Goal: Check status: Check status

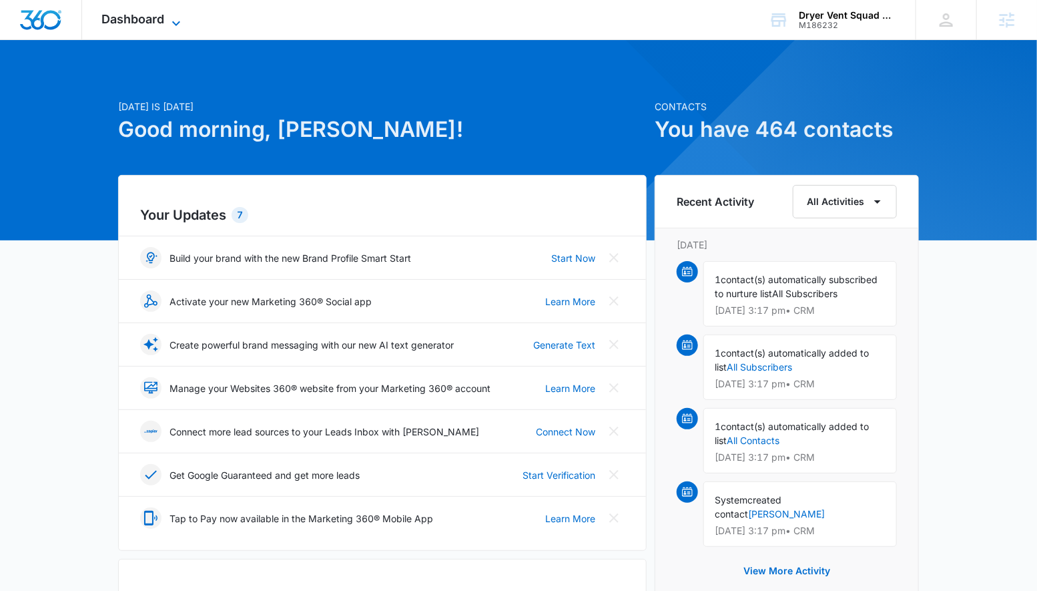
click at [132, 25] on span "Dashboard" at bounding box center [133, 19] width 63 height 14
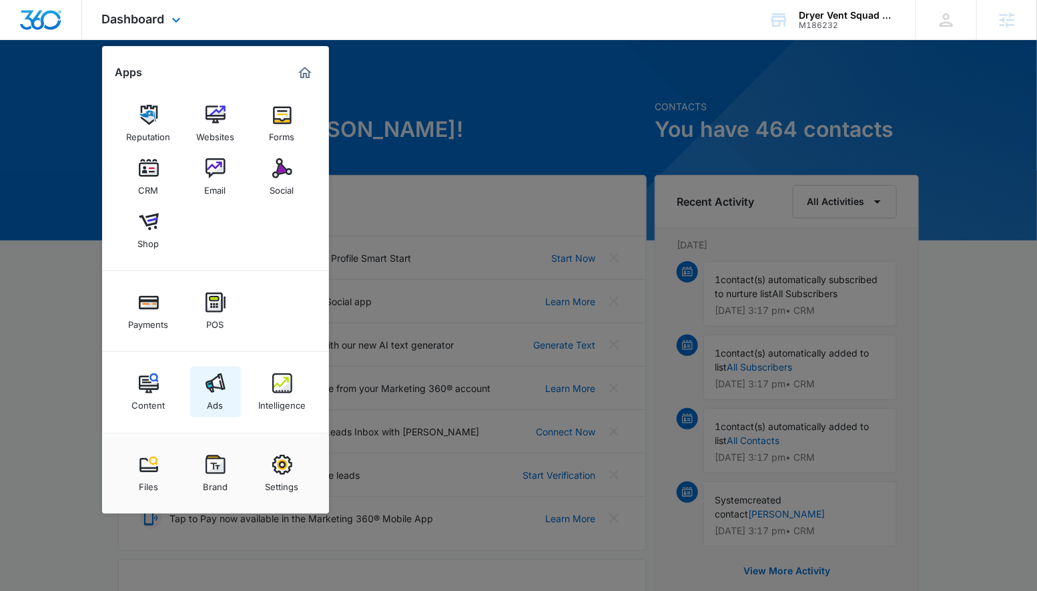
click at [218, 394] on div "Ads" at bounding box center [216, 401] width 16 height 17
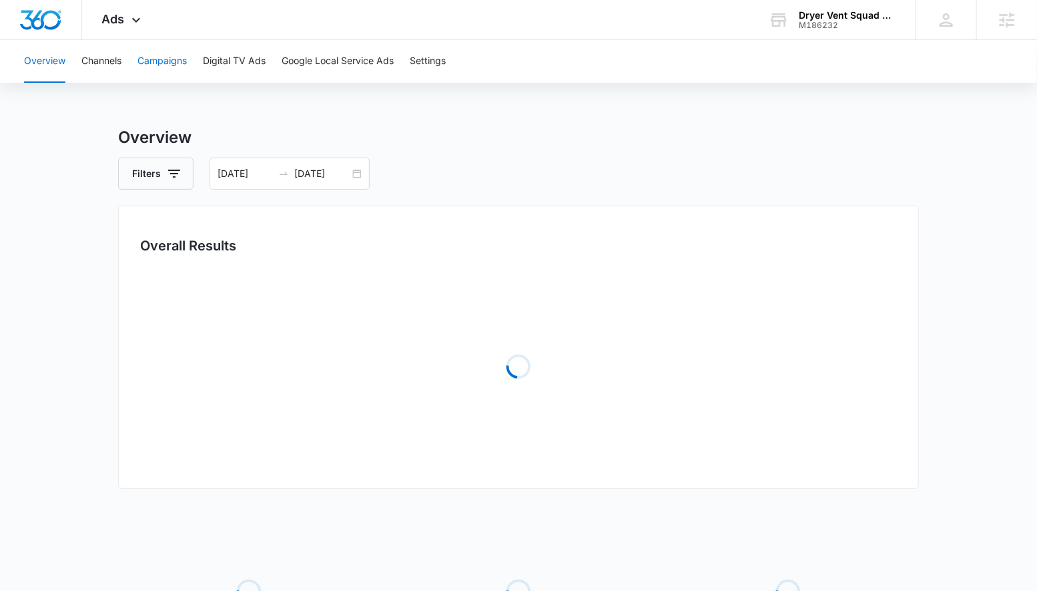
click at [180, 53] on button "Campaigns" at bounding box center [161, 61] width 49 height 43
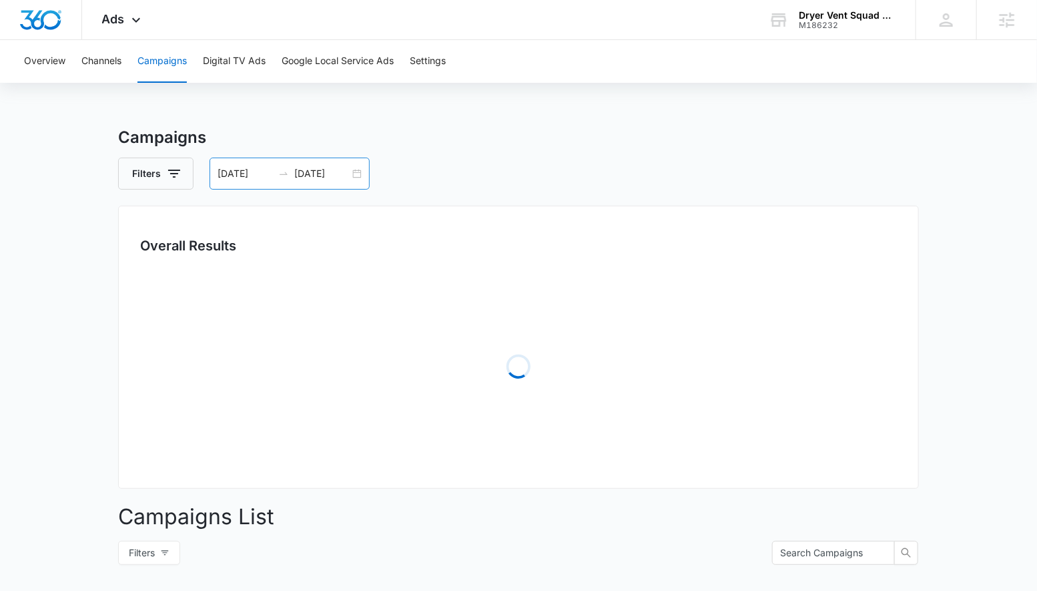
click at [363, 173] on div "08/11/2025 08/18/2025" at bounding box center [290, 174] width 160 height 32
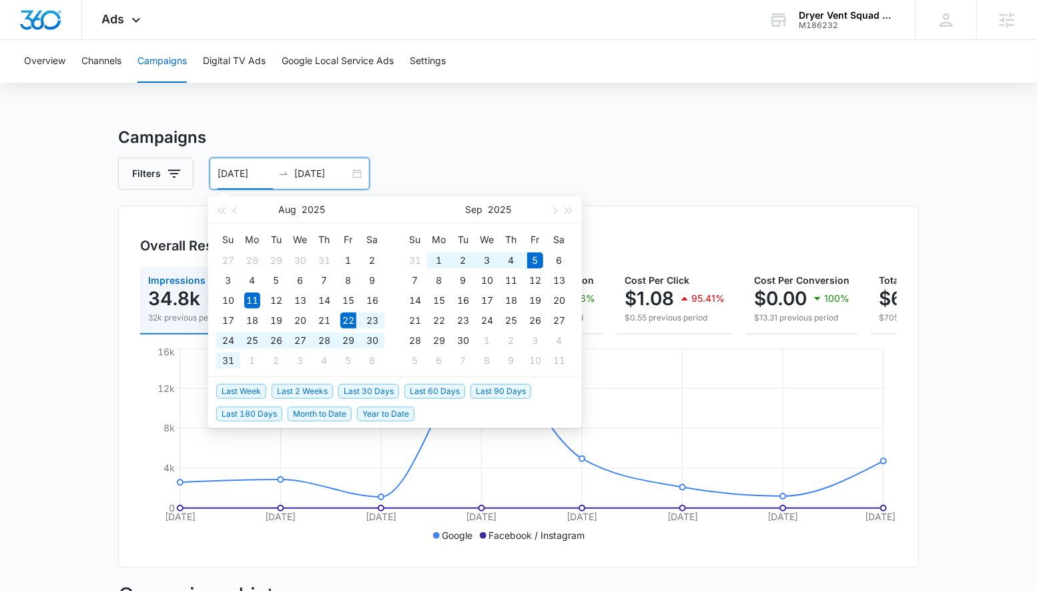
click at [288, 393] on span "Last 2 Weeks" at bounding box center [302, 391] width 61 height 15
type input "08/22/2025"
type input "09/05/2025"
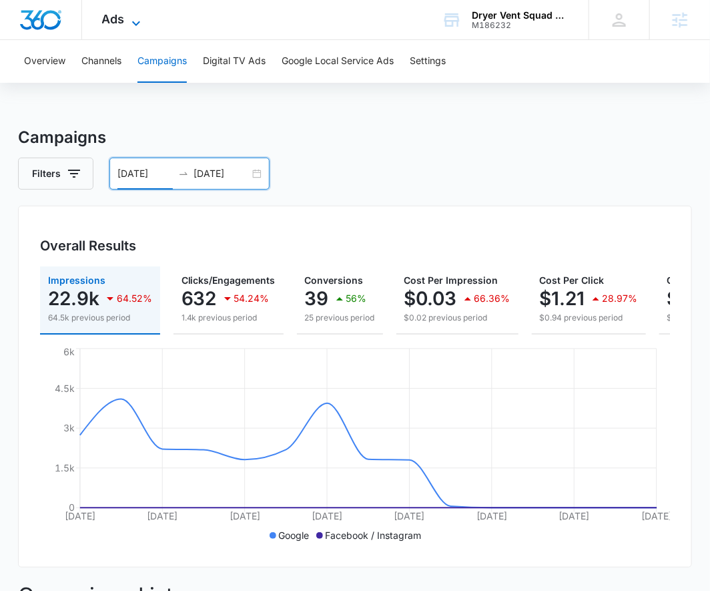
click at [115, 20] on span "Ads" at bounding box center [113, 19] width 23 height 14
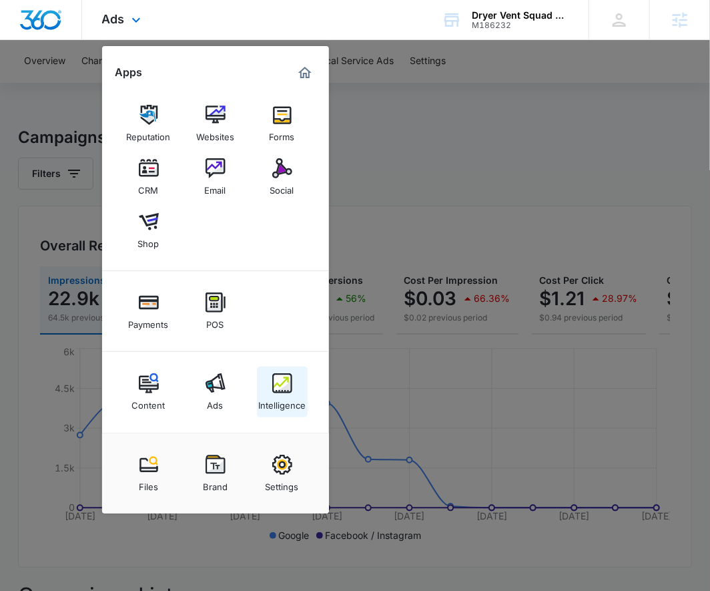
click at [275, 394] on div "Intelligence" at bounding box center [281, 401] width 47 height 17
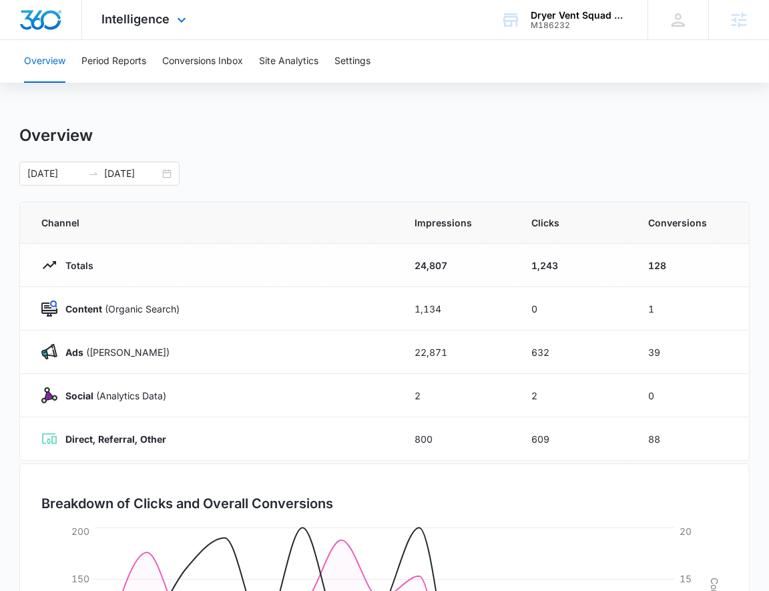
click at [137, 27] on div "Intelligence Apps Reputation Websites Forms CRM Email Social Shop Payments POS …" at bounding box center [145, 19] width 127 height 39
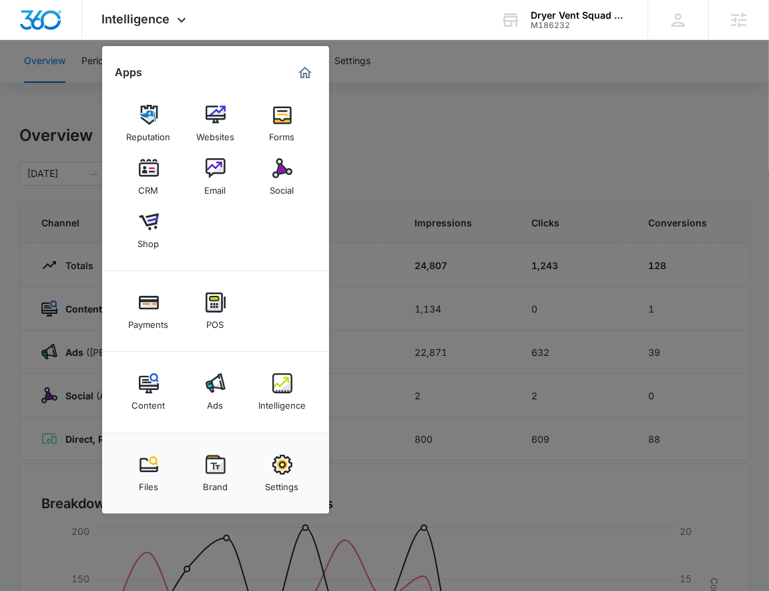
click at [426, 158] on div at bounding box center [384, 295] width 769 height 591
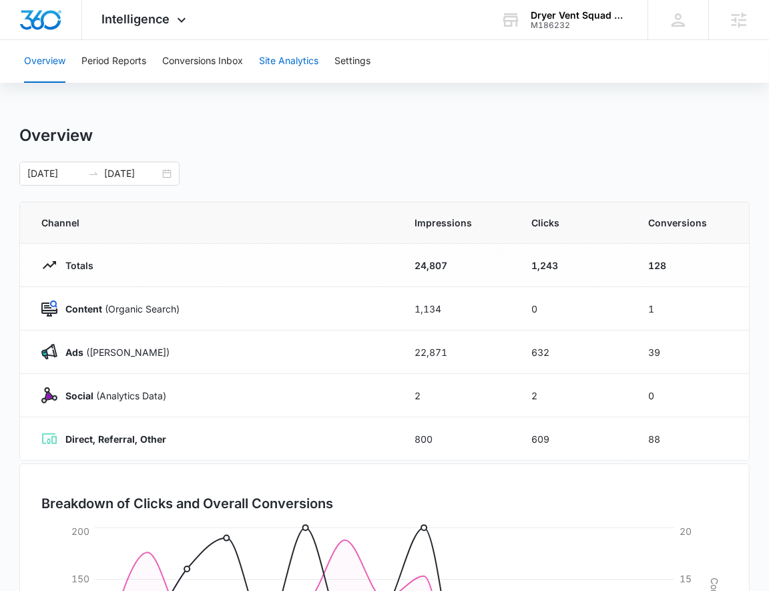
click at [276, 68] on button "Site Analytics" at bounding box center [288, 61] width 59 height 43
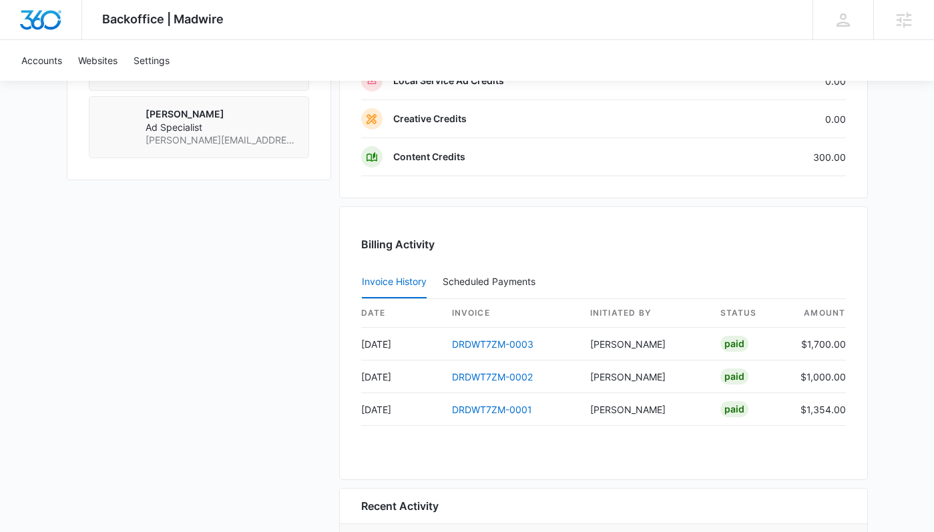
scroll to position [1347, 0]
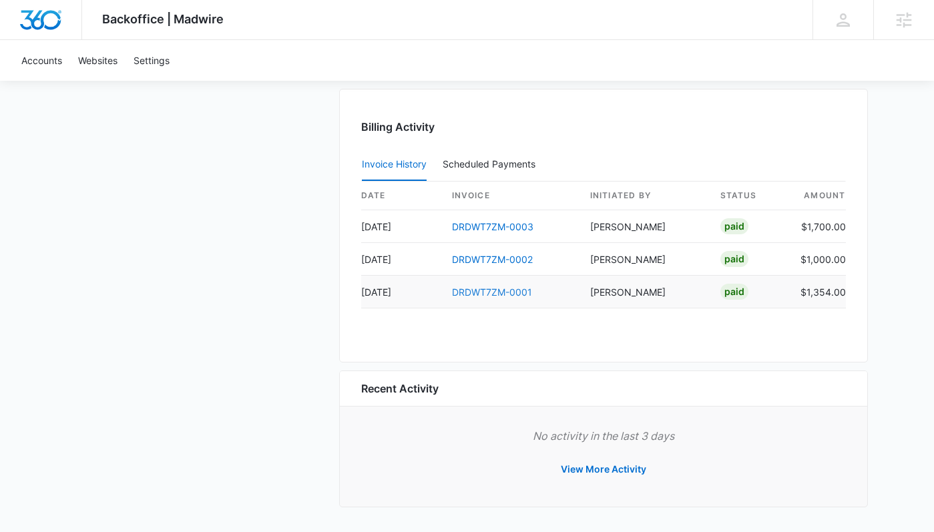
click at [479, 292] on link "DRDWT7ZM-0001" at bounding box center [492, 291] width 80 height 11
click at [472, 258] on link "DRDWT7ZM-0002" at bounding box center [492, 259] width 81 height 11
click at [467, 216] on td "DRDWT7ZM-0003" at bounding box center [510, 226] width 138 height 33
click at [467, 229] on link "DRDWT7ZM-0003" at bounding box center [492, 226] width 81 height 11
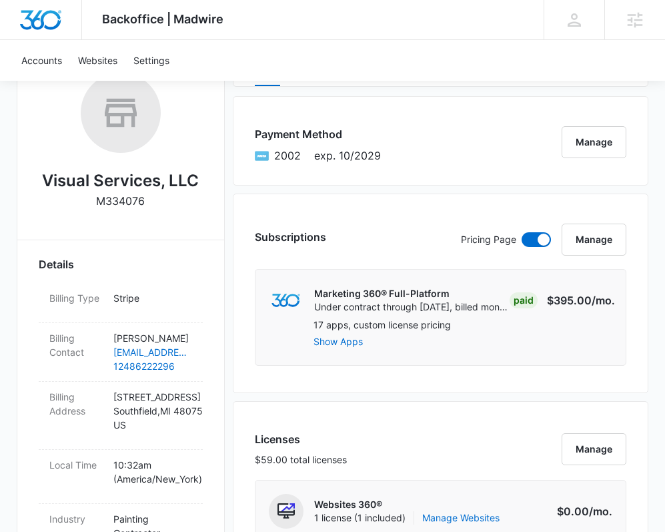
scroll to position [0, 0]
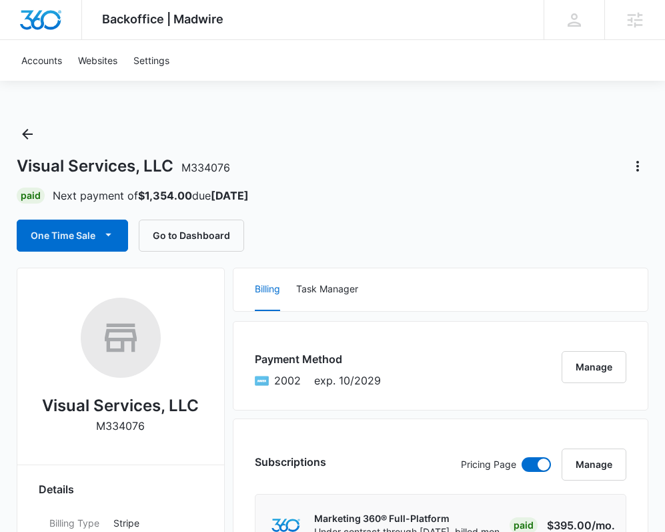
click at [348, 228] on div "One Time Sale Go to Dashboard" at bounding box center [333, 236] width 632 height 32
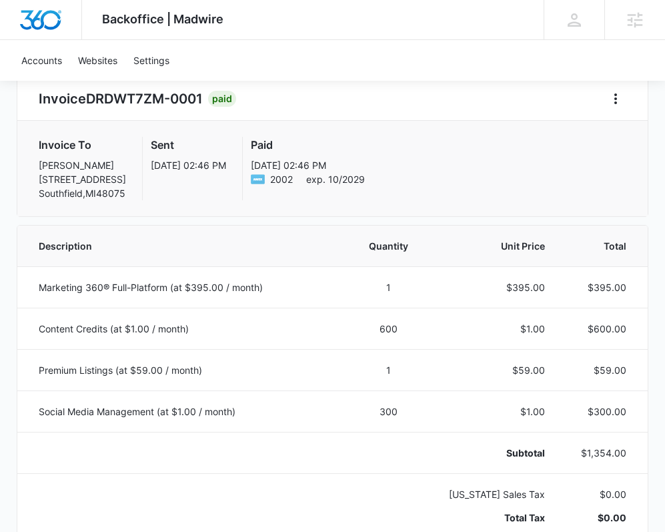
scroll to position [132, 0]
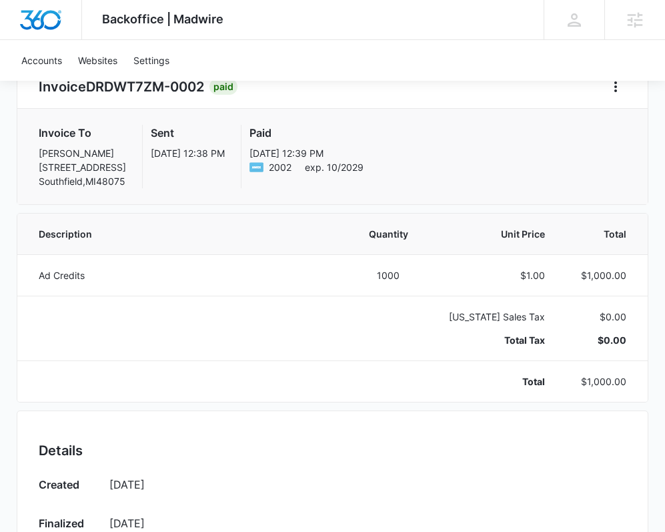
scroll to position [196, 0]
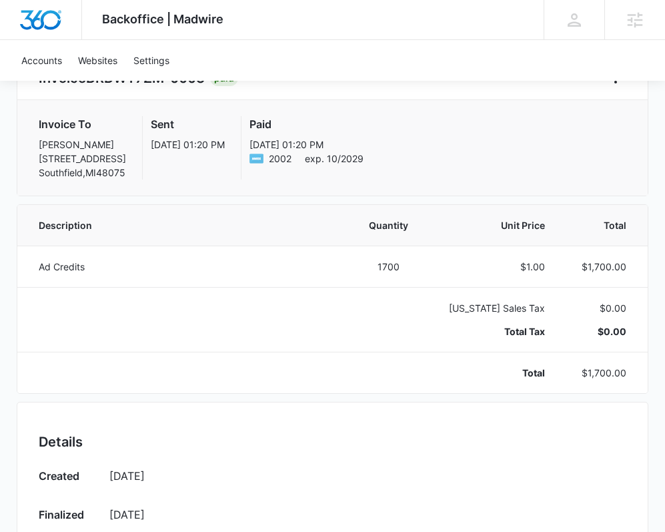
scroll to position [216, 0]
